Goal: Register for event/course

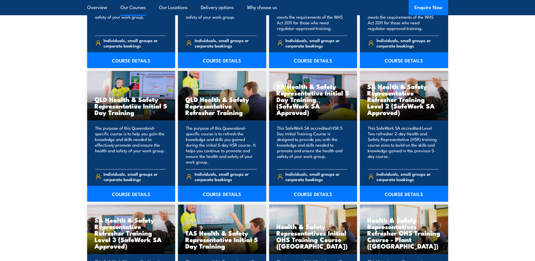
scroll to position [790, 0]
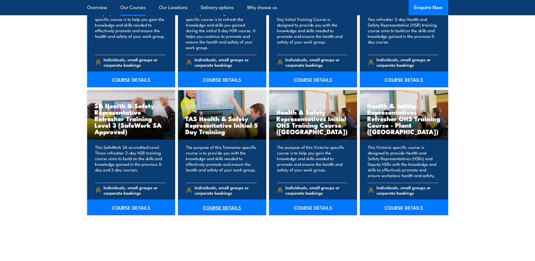
click at [218, 201] on link "COURSE DETAILS" at bounding box center [222, 207] width 88 height 16
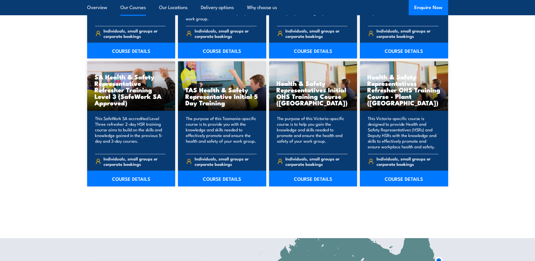
scroll to position [790, 0]
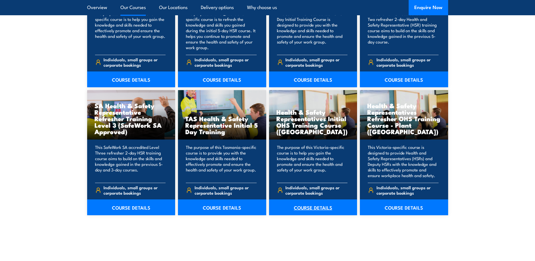
click at [309, 210] on link "COURSE DETAILS" at bounding box center [313, 207] width 88 height 16
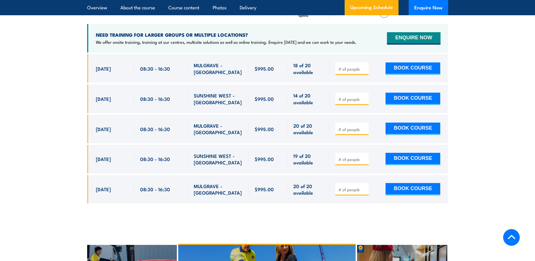
scroll to position [1016, 0]
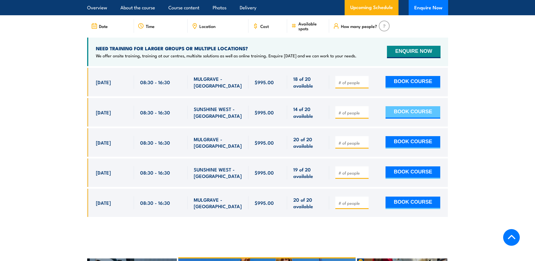
click at [397, 106] on button "BOOK COURSE" at bounding box center [413, 112] width 55 height 12
click at [362, 110] on input "number" at bounding box center [353, 113] width 28 height 6
type input "1"
click at [366, 110] on input "1" at bounding box center [353, 113] width 28 height 6
click at [398, 106] on button "BOOK COURSE" at bounding box center [413, 112] width 55 height 12
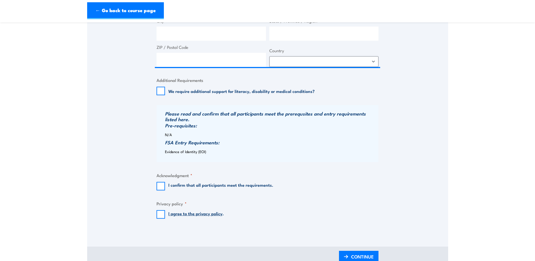
scroll to position [367, 0]
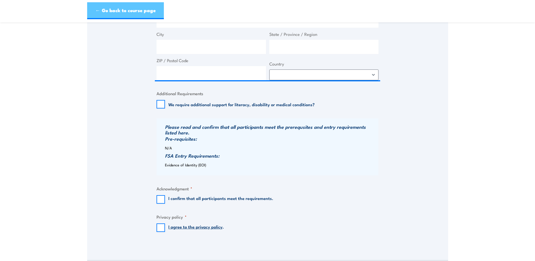
click at [111, 9] on link "← Go back to course page" at bounding box center [125, 10] width 77 height 17
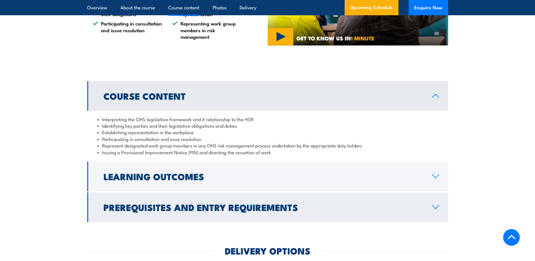
scroll to position [557, 0]
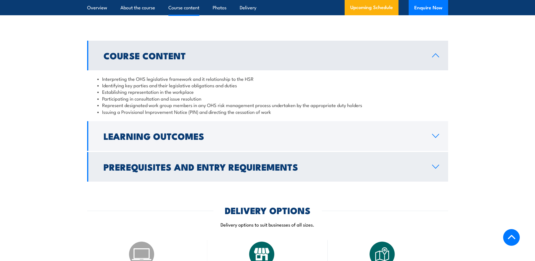
click at [238, 165] on h2 "Prerequisites and Entry Requirements" at bounding box center [264, 166] width 320 height 8
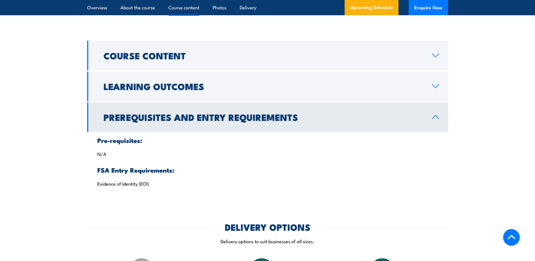
click at [188, 118] on h2 "Prerequisites and Entry Requirements" at bounding box center [264, 117] width 320 height 8
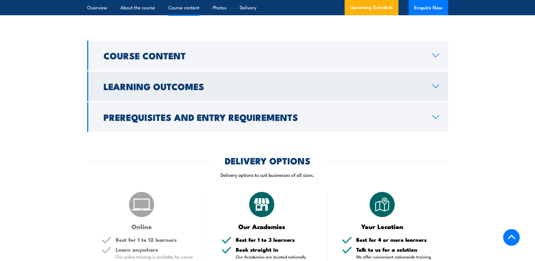
click at [180, 95] on link "Learning Outcomes" at bounding box center [267, 86] width 361 height 30
